Goal: Task Accomplishment & Management: Use online tool/utility

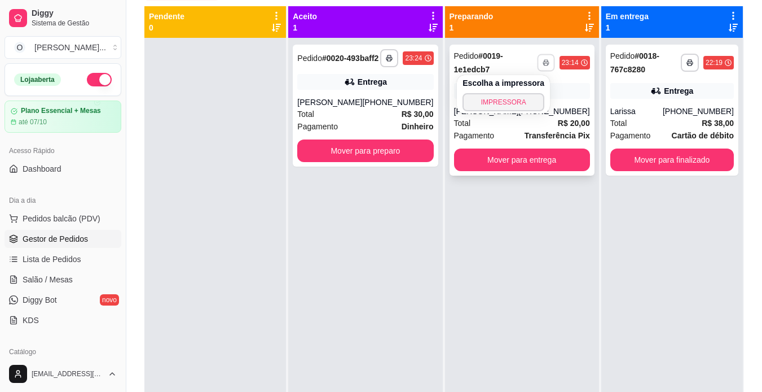
scroll to position [100, 0]
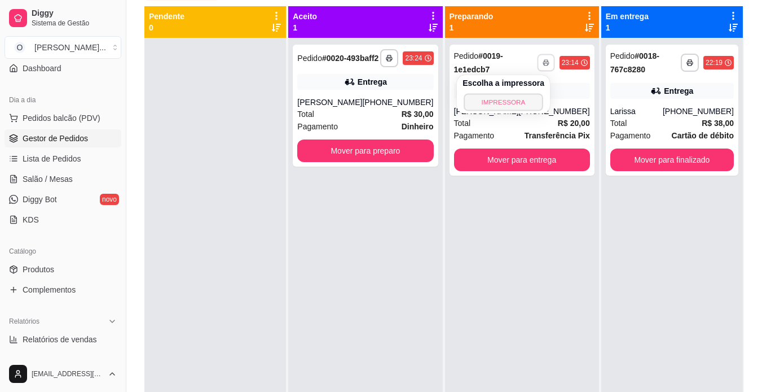
click at [502, 100] on button "IMPRESSORA" at bounding box center [503, 101] width 79 height 17
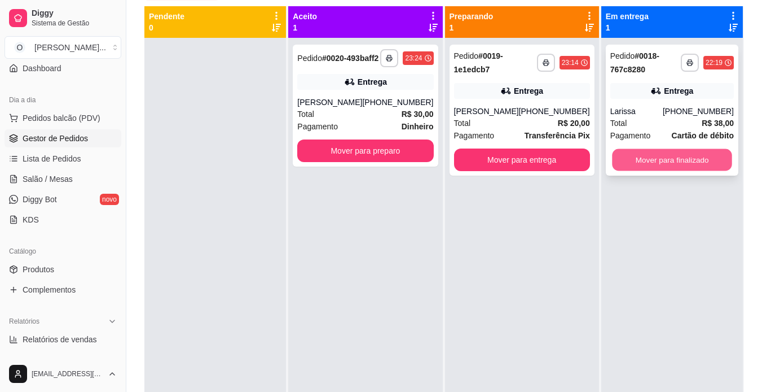
click at [626, 154] on button "Mover para finalizado" at bounding box center [672, 160] width 120 height 22
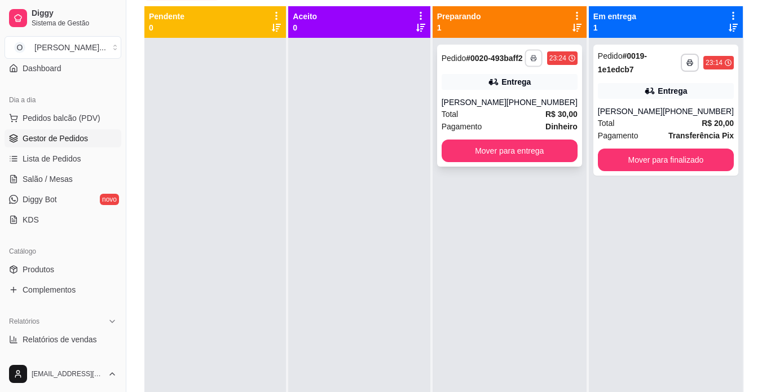
click at [534, 61] on rect "button" at bounding box center [533, 60] width 3 height 2
click at [506, 94] on div "**********" at bounding box center [509, 106] width 145 height 122
click at [586, 231] on div "**********" at bounding box center [510, 234] width 154 height 392
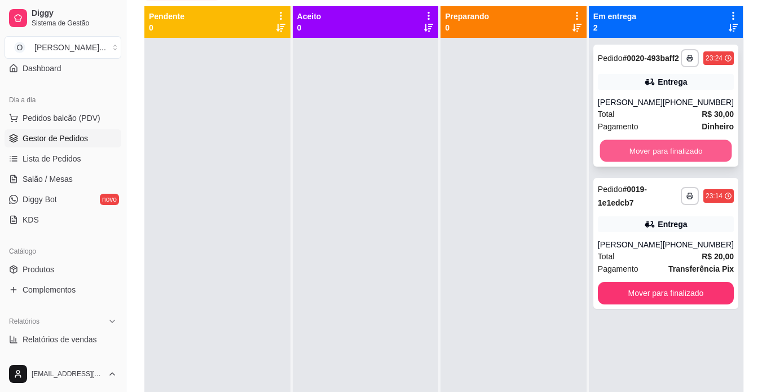
click at [615, 155] on button "Mover para finalizado" at bounding box center [666, 151] width 132 height 22
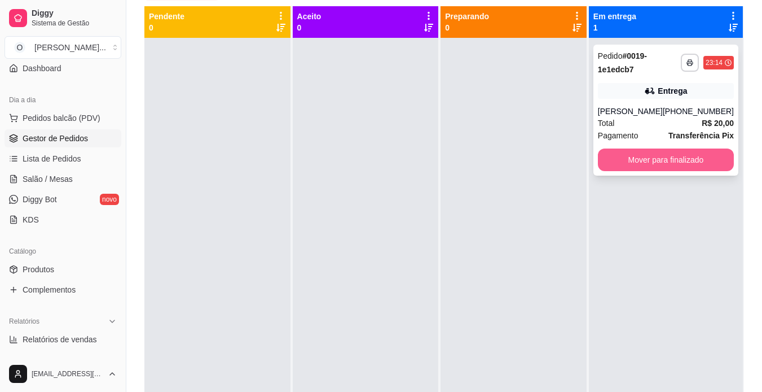
drag, startPoint x: 641, startPoint y: 300, endPoint x: 649, endPoint y: 154, distance: 146.9
click at [649, 154] on div "**********" at bounding box center [666, 234] width 154 height 392
click at [649, 154] on button "Mover para finalizado" at bounding box center [666, 160] width 132 height 22
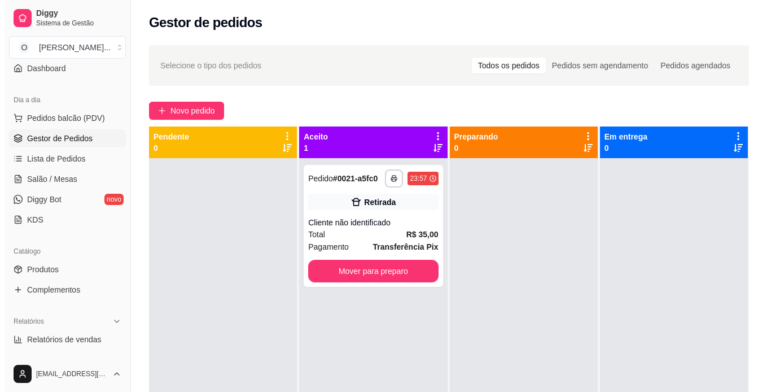
scroll to position [1, 0]
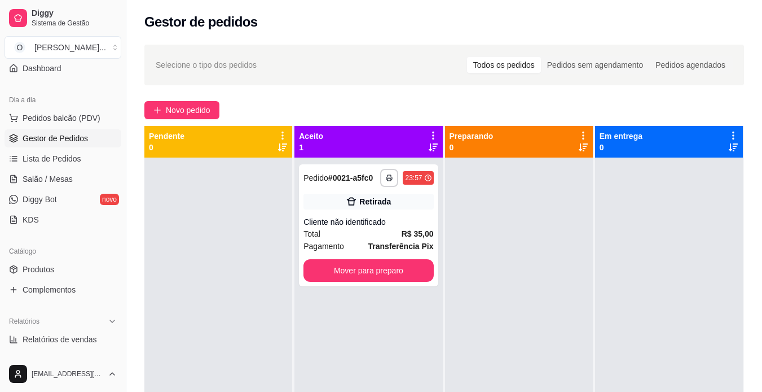
click at [208, 110] on span "Novo pedido" at bounding box center [188, 110] width 45 height 12
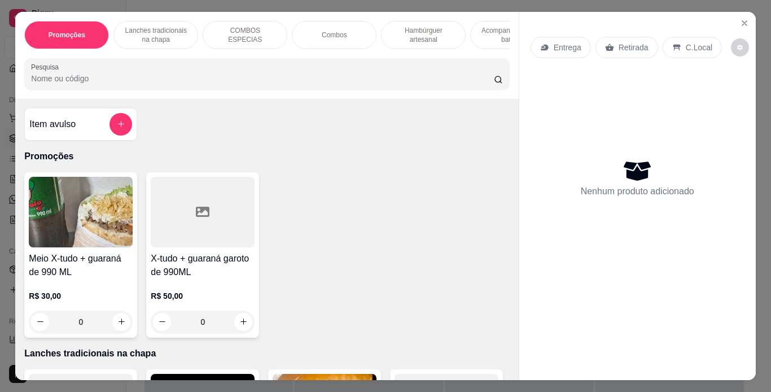
click at [157, 26] on p "Lanches tradicionais na chapa" at bounding box center [155, 35] width 65 height 18
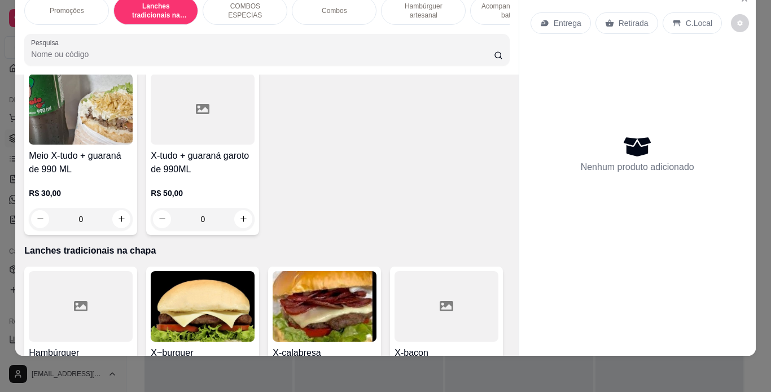
scroll to position [48, 0]
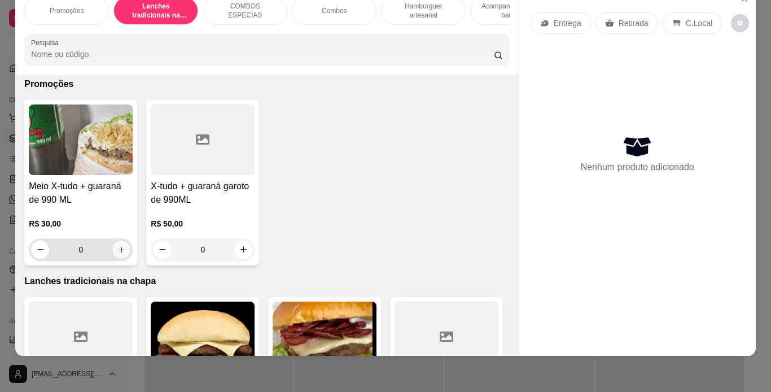
click at [119, 247] on icon "increase-product-quantity" at bounding box center [122, 250] width 6 height 6
type input "1"
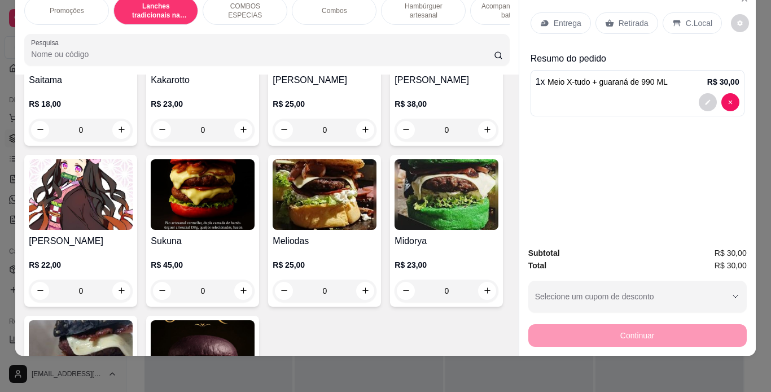
scroll to position [2068, 0]
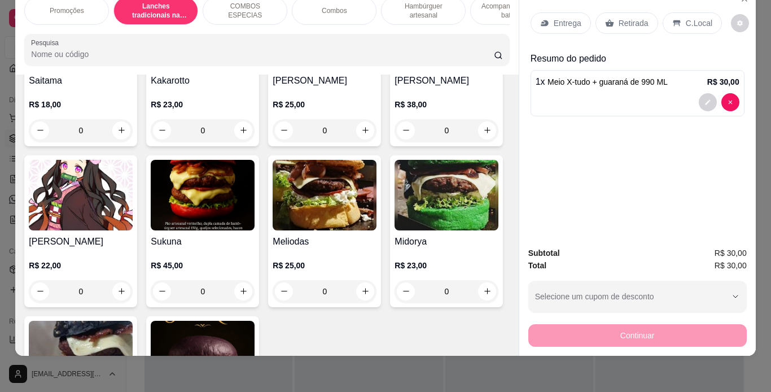
click at [119, 142] on div "0" at bounding box center [81, 130] width 104 height 23
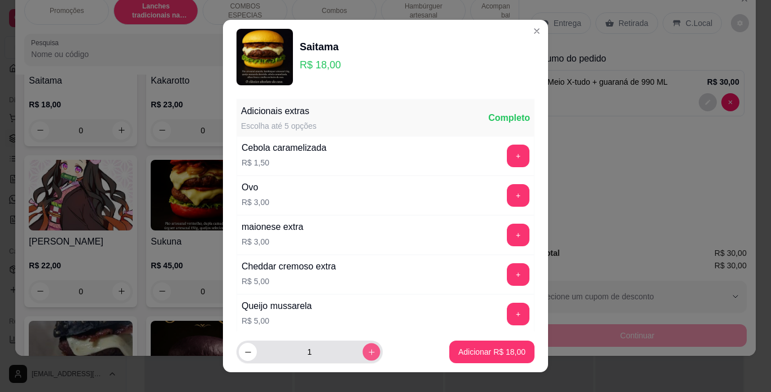
click at [367, 350] on icon "increase-product-quantity" at bounding box center [371, 352] width 8 height 8
type input "3"
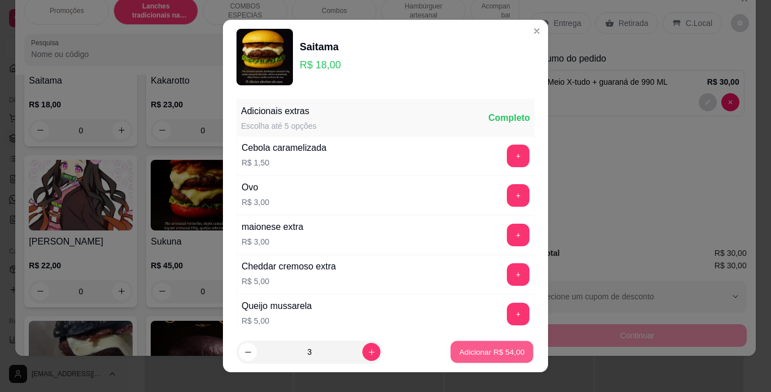
click at [499, 349] on p "Adicionar R$ 54,00" at bounding box center [491, 352] width 65 height 11
type input "3"
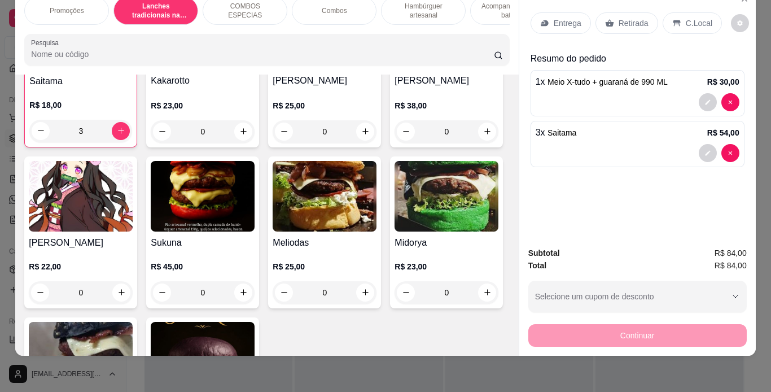
click at [564, 17] on p "Entrega" at bounding box center [568, 22] width 28 height 11
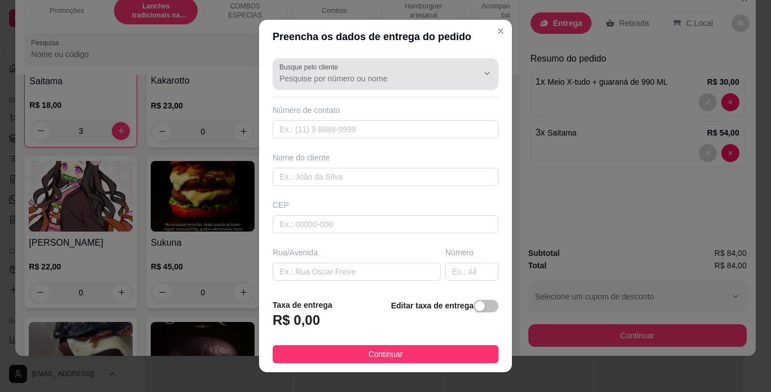
click at [412, 69] on div at bounding box center [385, 74] width 212 height 23
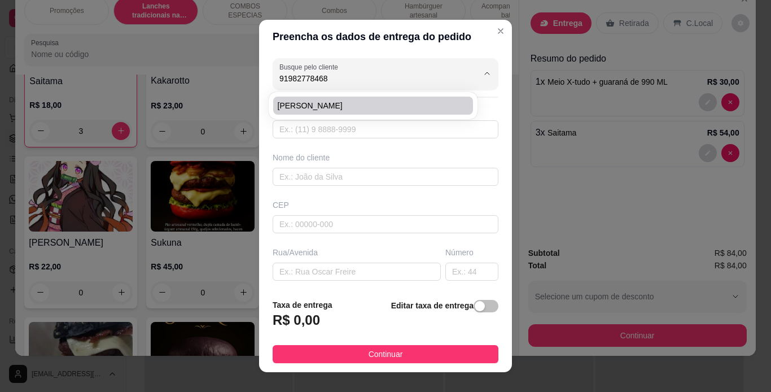
click at [401, 102] on span "[PERSON_NAME]" at bounding box center [367, 105] width 179 height 11
type input "[PERSON_NAME]"
type input "91982778468"
type input "[PERSON_NAME]"
type input "av. Norte"
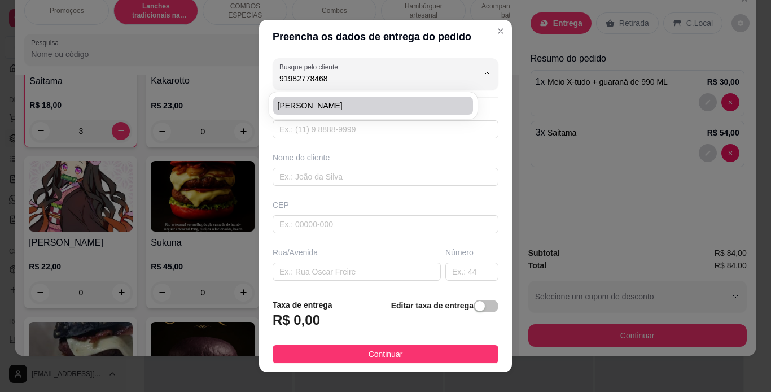
type input "1"
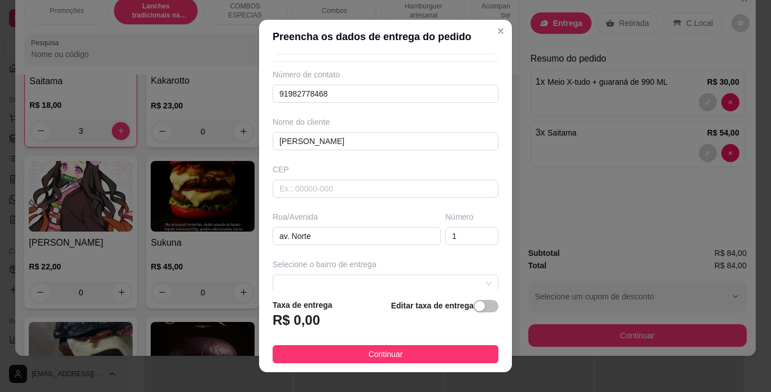
scroll to position [35, 0]
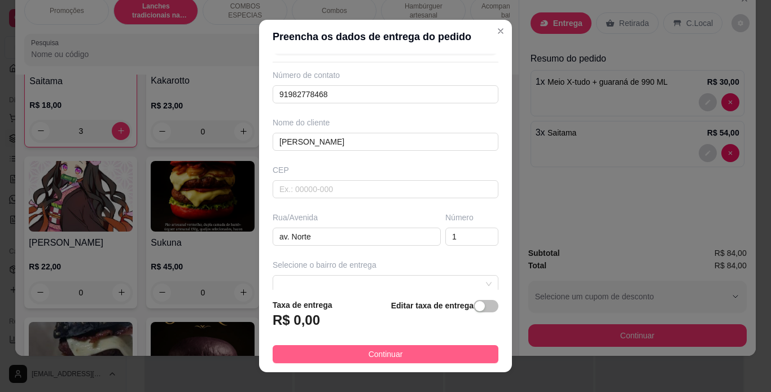
type input "[PERSON_NAME]"
click at [408, 354] on button "Continuar" at bounding box center [386, 354] width 226 height 18
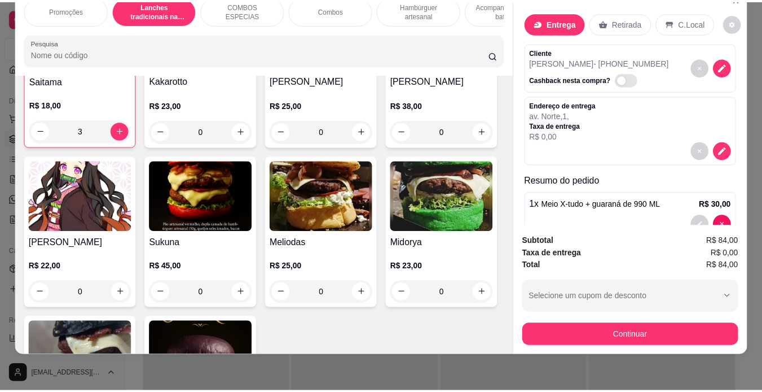
scroll to position [79, 0]
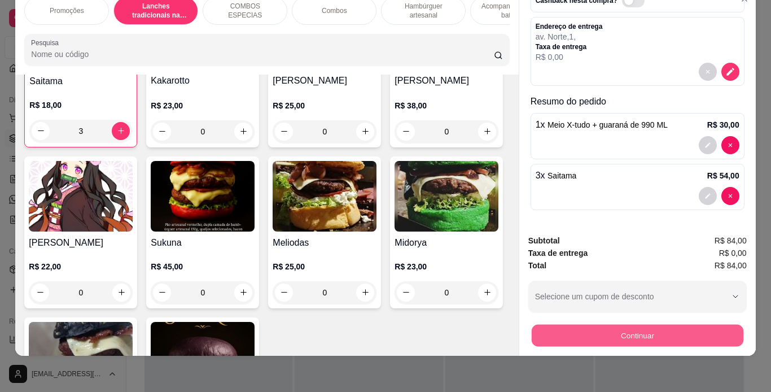
click at [628, 324] on button "Continuar" at bounding box center [637, 335] width 212 height 22
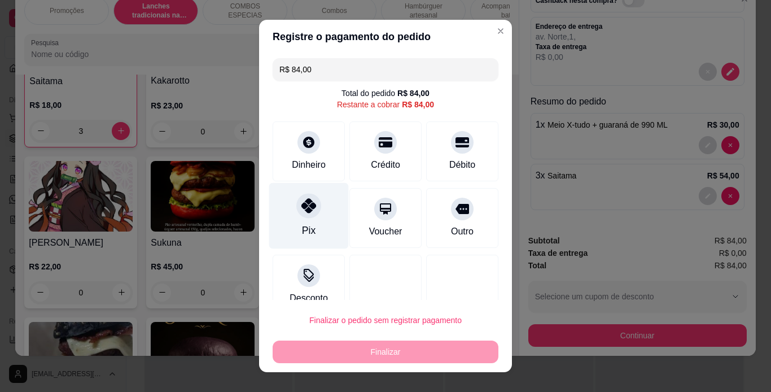
click at [301, 209] on icon at bounding box center [308, 205] width 15 height 15
type input "R$ 0,00"
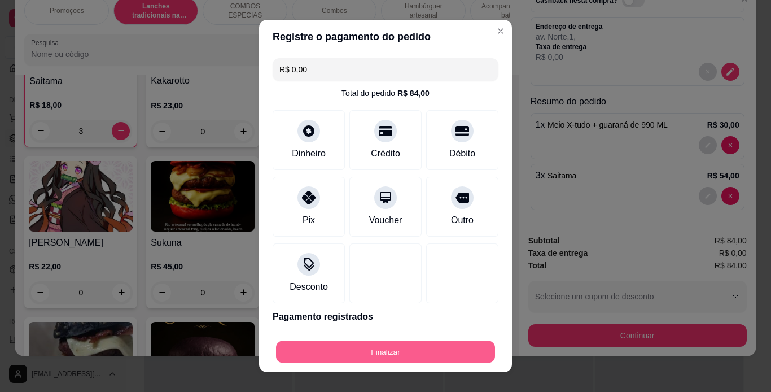
click at [331, 349] on button "Finalizar" at bounding box center [385, 352] width 219 height 22
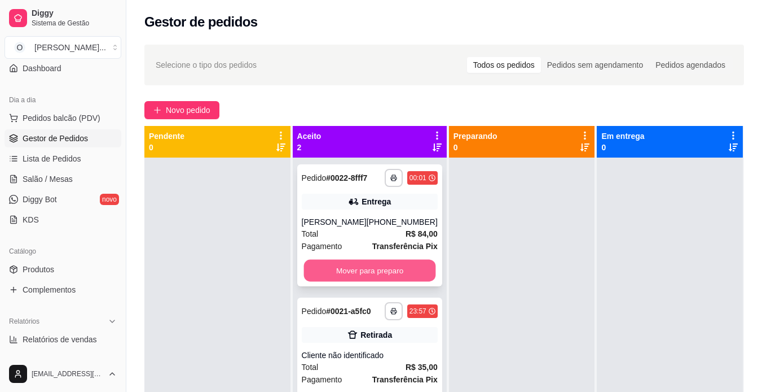
click at [380, 265] on button "Mover para preparo" at bounding box center [370, 271] width 132 height 22
click at [380, 265] on div "Mover para preparo" at bounding box center [370, 270] width 136 height 23
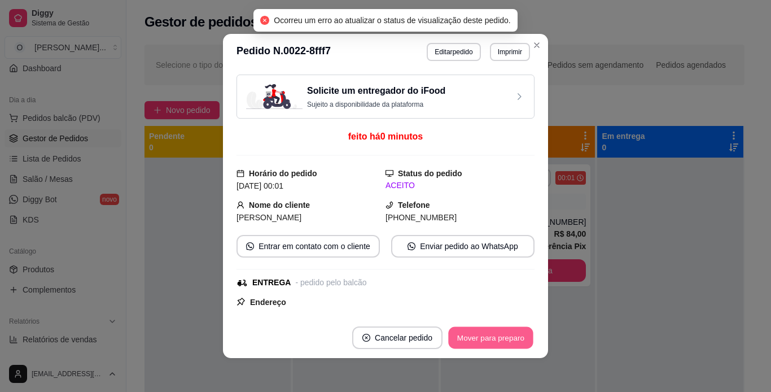
click at [489, 334] on button "Mover para preparo" at bounding box center [490, 338] width 85 height 22
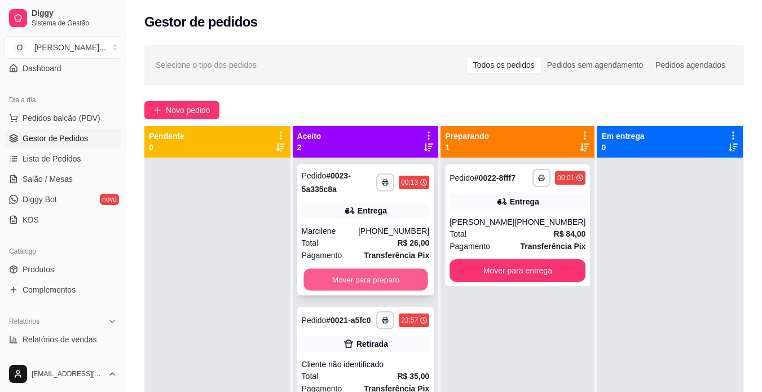
click at [371, 274] on button "Mover para preparo" at bounding box center [366, 280] width 124 height 22
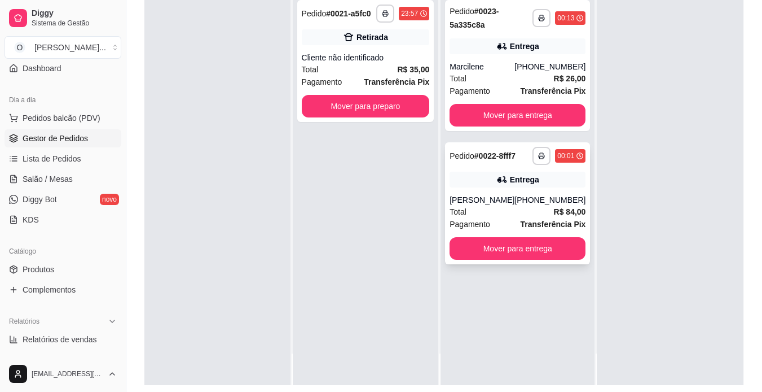
scroll to position [134, 0]
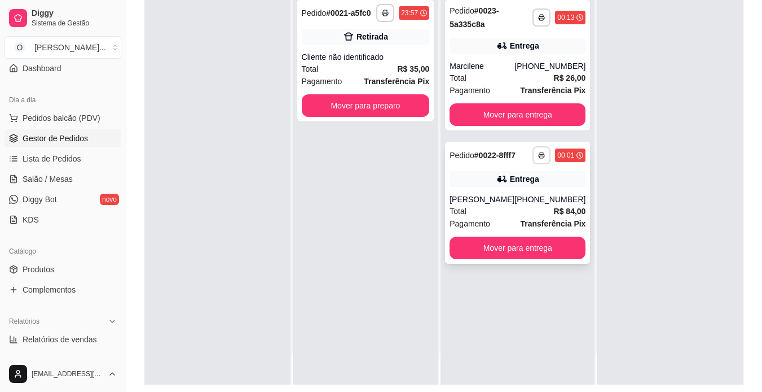
click at [533, 156] on button "button" at bounding box center [542, 155] width 18 height 18
click at [522, 191] on button "IMPRESSORA" at bounding box center [503, 194] width 79 height 17
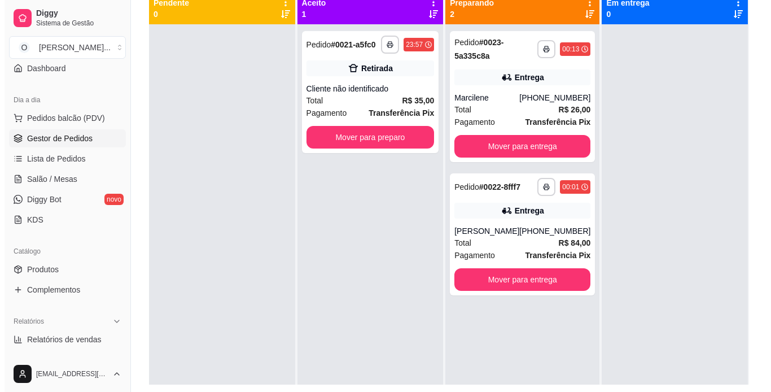
scroll to position [0, 0]
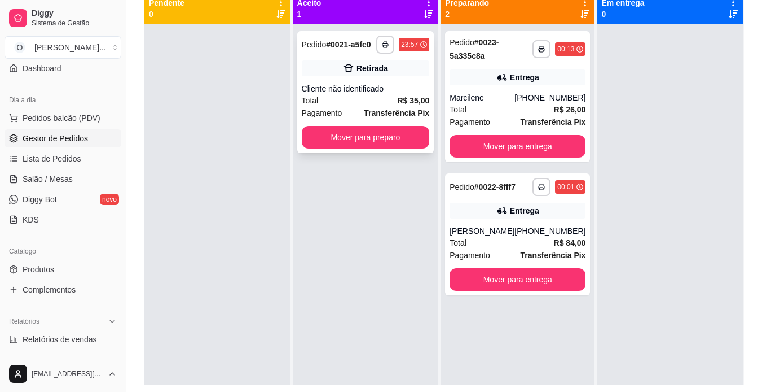
click at [399, 64] on div "Retirada" at bounding box center [366, 68] width 128 height 16
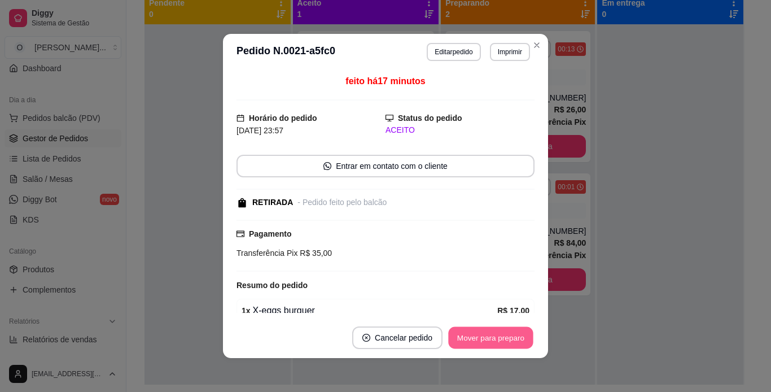
click at [466, 334] on button "Mover para preparo" at bounding box center [490, 338] width 85 height 22
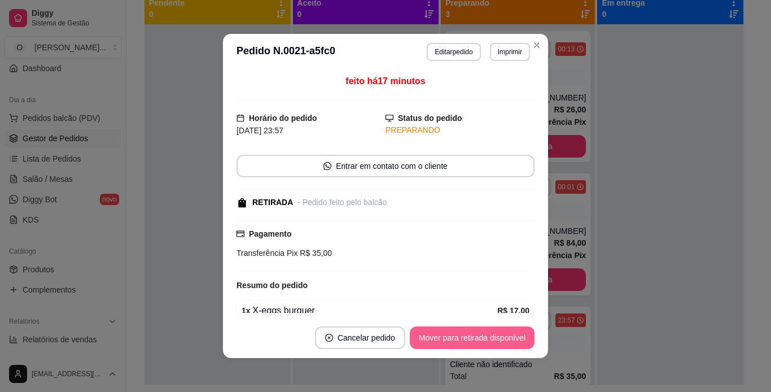
click at [466, 334] on button "Mover para retirada disponível" at bounding box center [472, 337] width 125 height 23
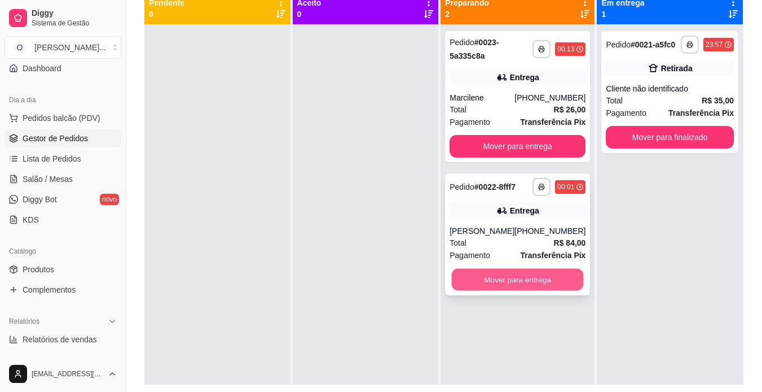
click at [539, 278] on button "Mover para entrega" at bounding box center [518, 280] width 132 height 22
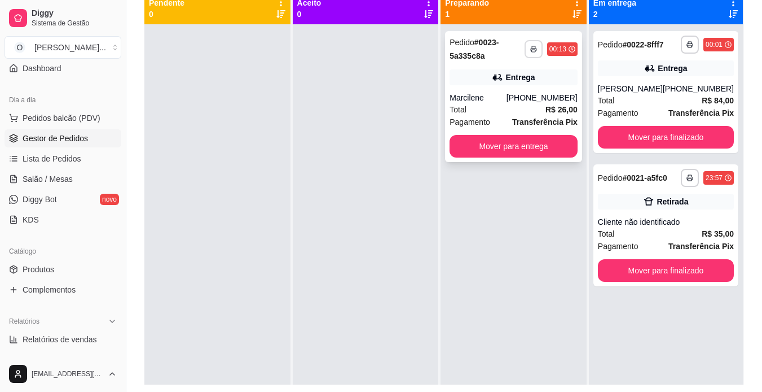
click at [533, 50] on rect "button" at bounding box center [533, 51] width 3 height 2
click at [519, 87] on button "IMPRESSORA" at bounding box center [503, 88] width 79 height 17
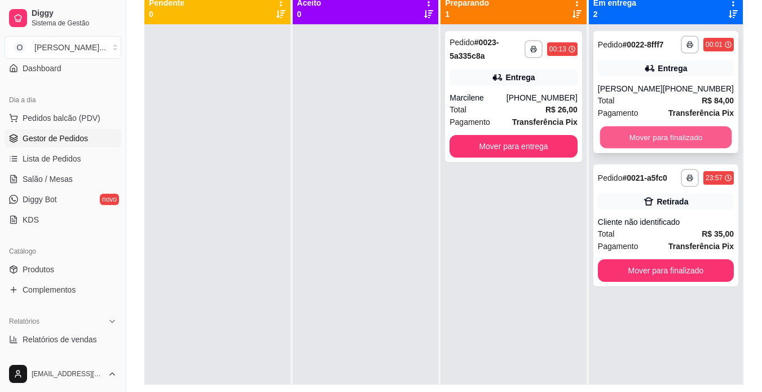
click at [657, 133] on button "Mover para finalizado" at bounding box center [666, 137] width 132 height 22
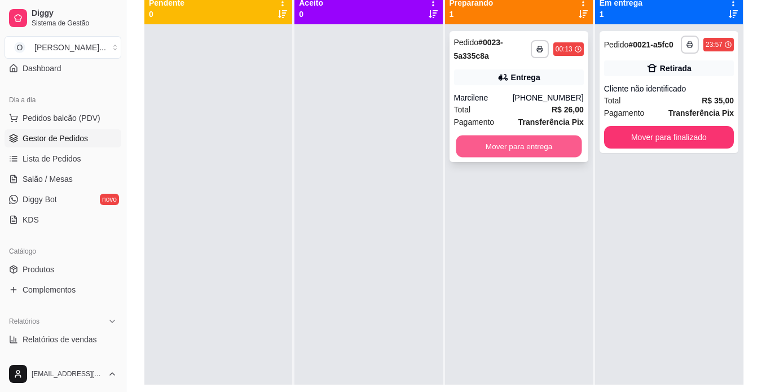
click at [568, 136] on button "Mover para entrega" at bounding box center [519, 146] width 126 height 22
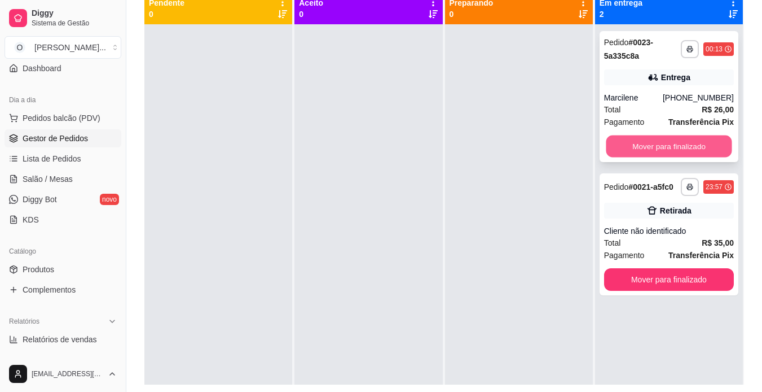
click at [644, 147] on button "Mover para finalizado" at bounding box center [669, 146] width 126 height 22
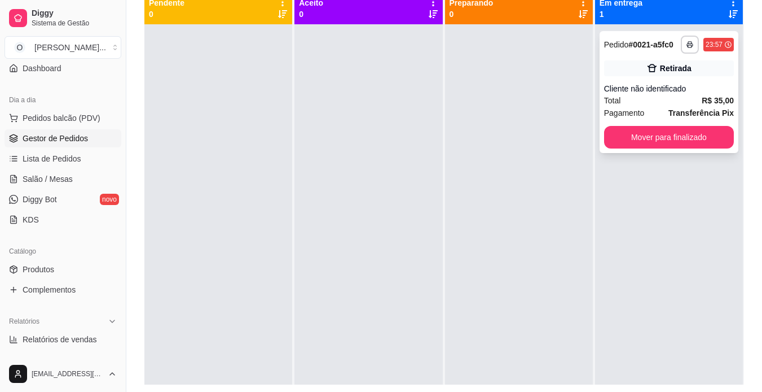
click at [674, 72] on div "Retirada" at bounding box center [676, 68] width 32 height 11
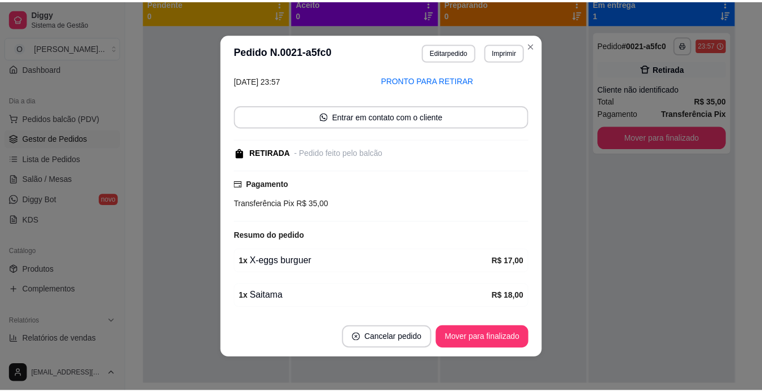
scroll to position [51, 0]
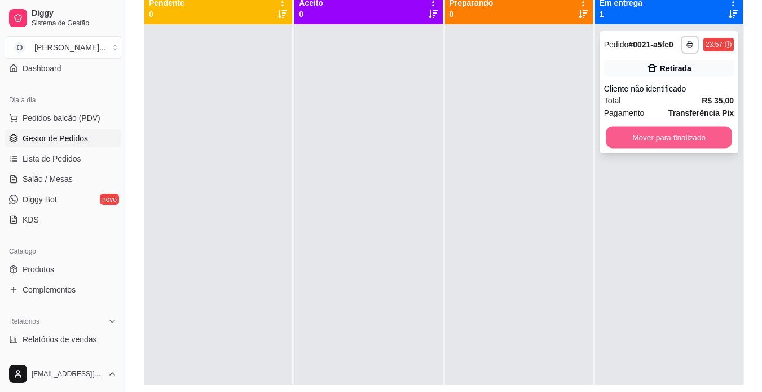
click at [655, 131] on button "Mover para finalizado" at bounding box center [669, 137] width 126 height 22
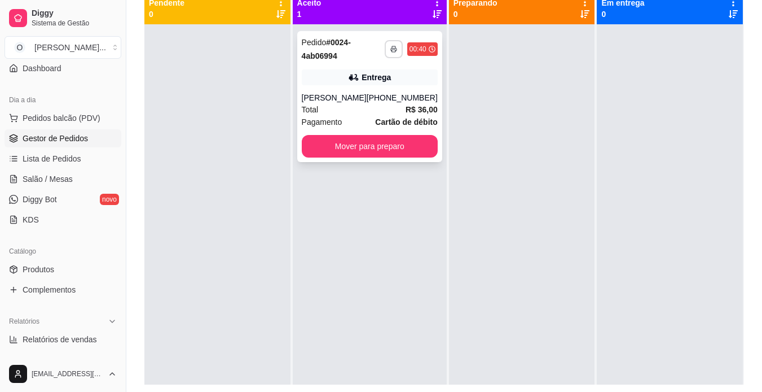
click at [391, 47] on icon "button" at bounding box center [394, 49] width 7 height 7
click at [376, 83] on button "IMPRESSORA" at bounding box center [355, 88] width 79 height 17
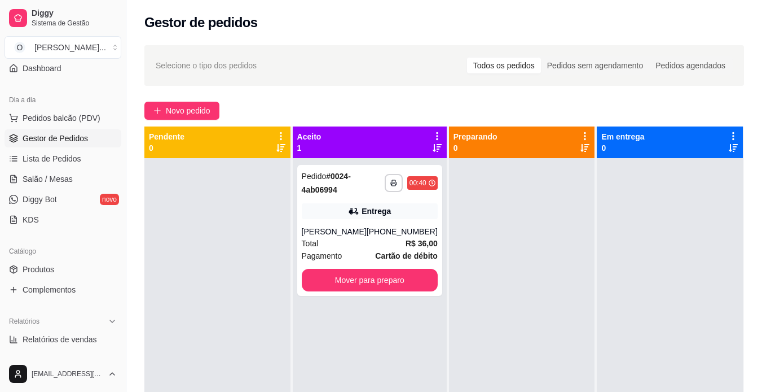
scroll to position [0, 0]
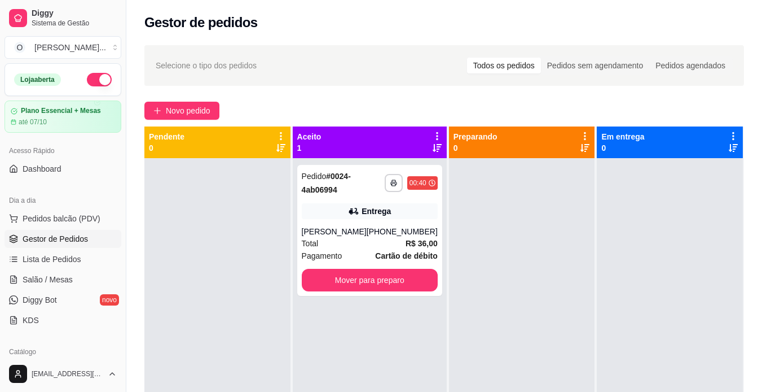
click at [89, 78] on button "button" at bounding box center [99, 80] width 25 height 14
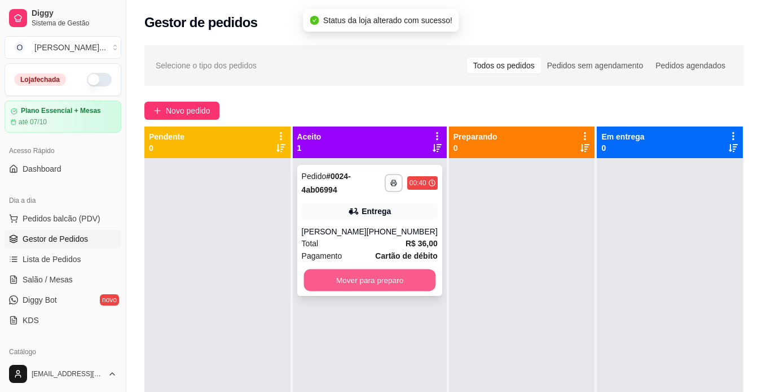
click at [404, 290] on button "Mover para preparo" at bounding box center [370, 280] width 132 height 22
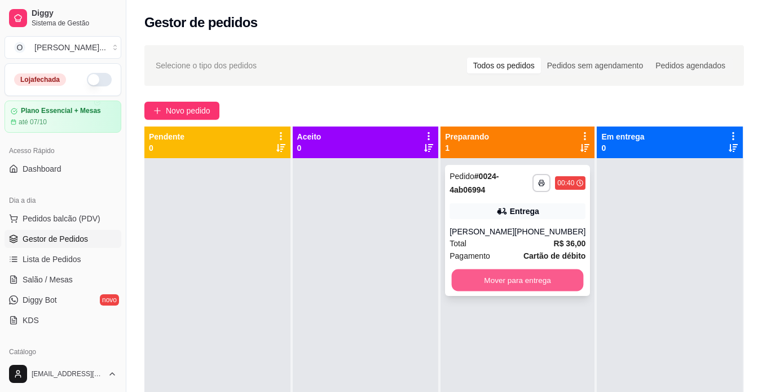
click at [488, 288] on button "Mover para entrega" at bounding box center [518, 280] width 132 height 22
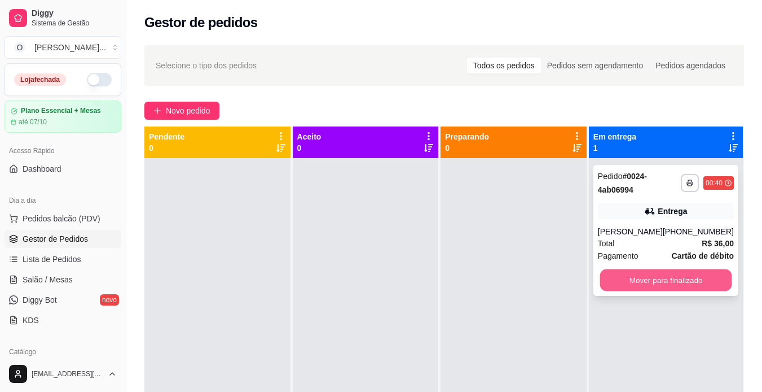
click at [638, 286] on button "Mover para finalizado" at bounding box center [666, 280] width 132 height 22
